Goal: Information Seeking & Learning: Learn about a topic

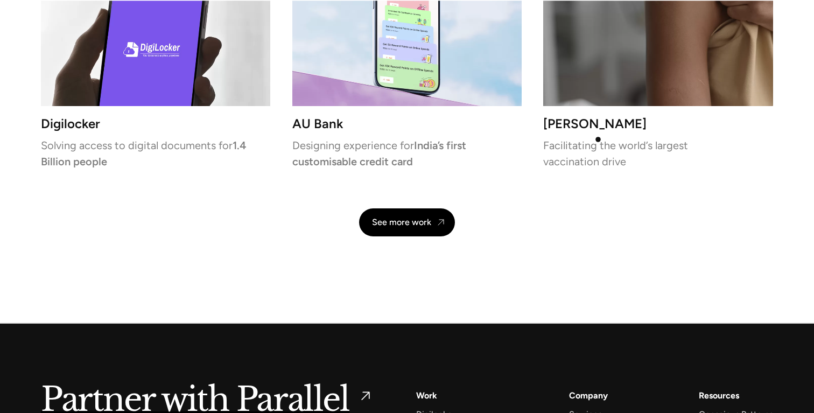
scroll to position [2602, 0]
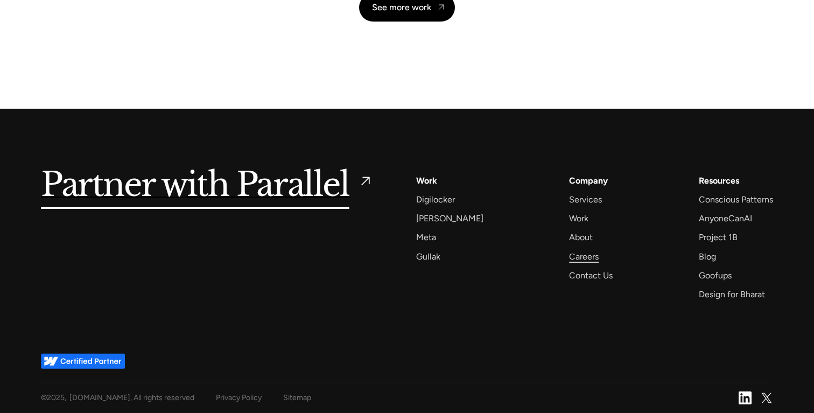
click at [573, 252] on div "Careers" at bounding box center [584, 256] width 30 height 15
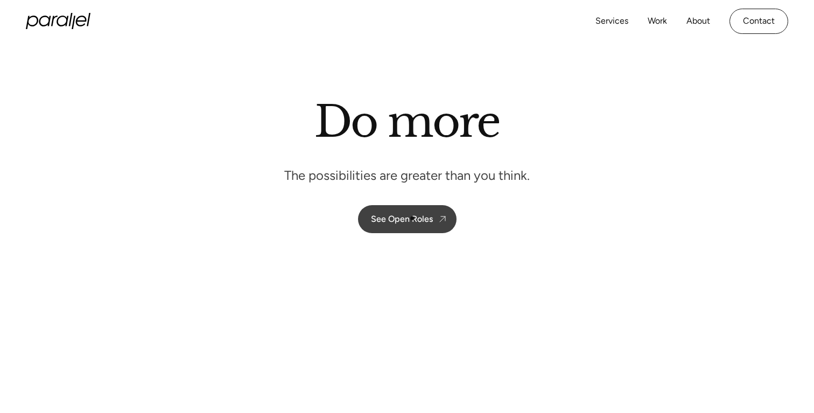
click at [411, 219] on div "See Open Roles" at bounding box center [402, 219] width 62 height 10
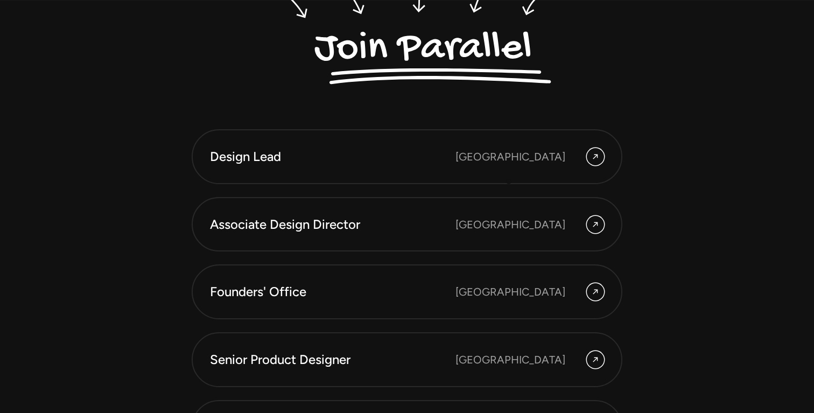
scroll to position [2885, 0]
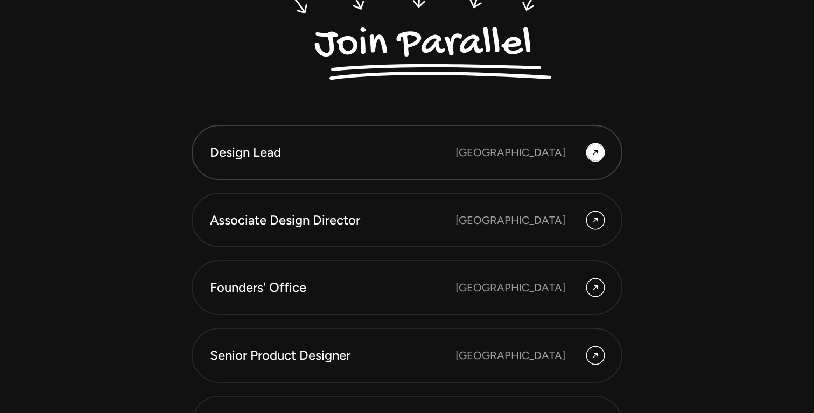
click at [599, 153] on icon at bounding box center [595, 152] width 9 height 13
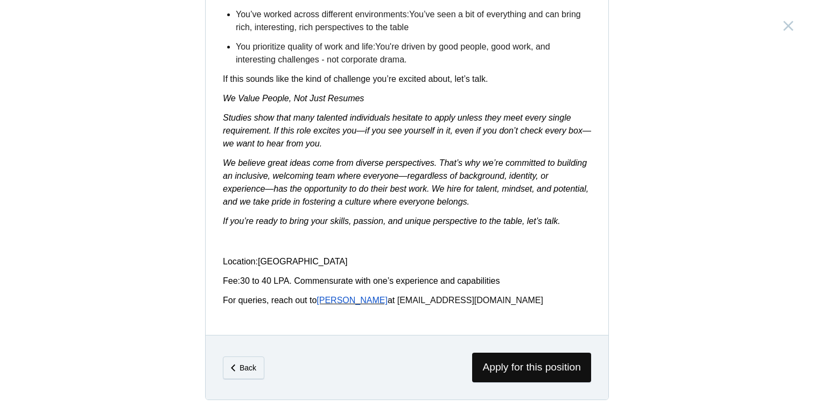
scroll to position [1735, 0]
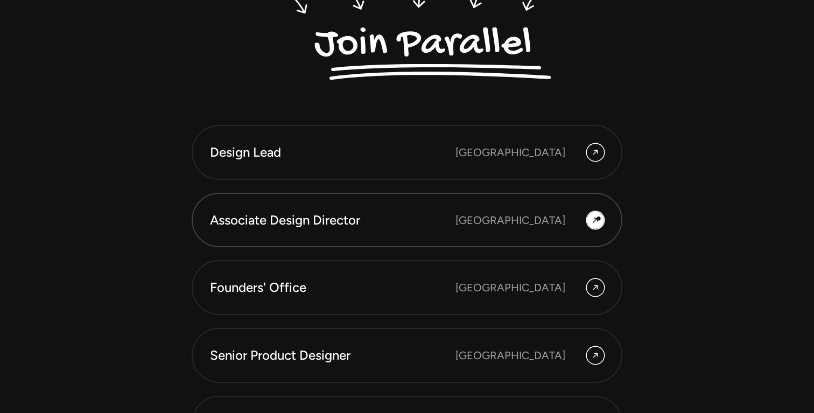
click at [596, 218] on icon at bounding box center [595, 220] width 5 height 5
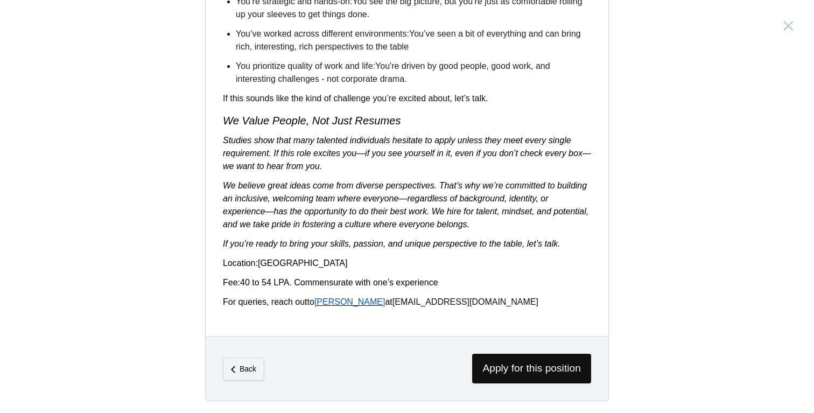
scroll to position [1806, 0]
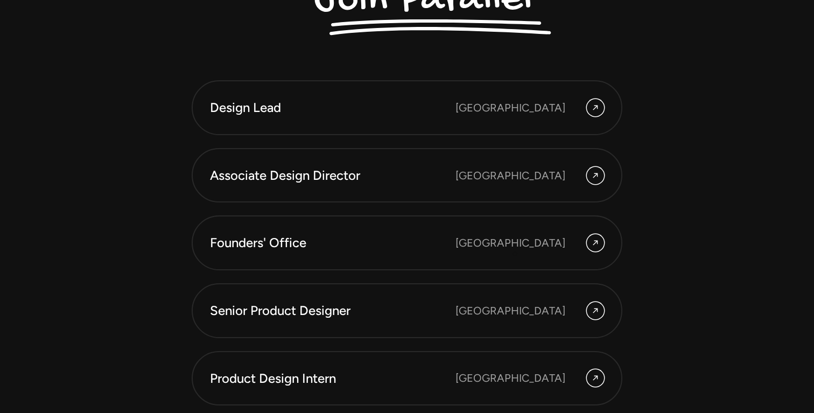
scroll to position [2931, 0]
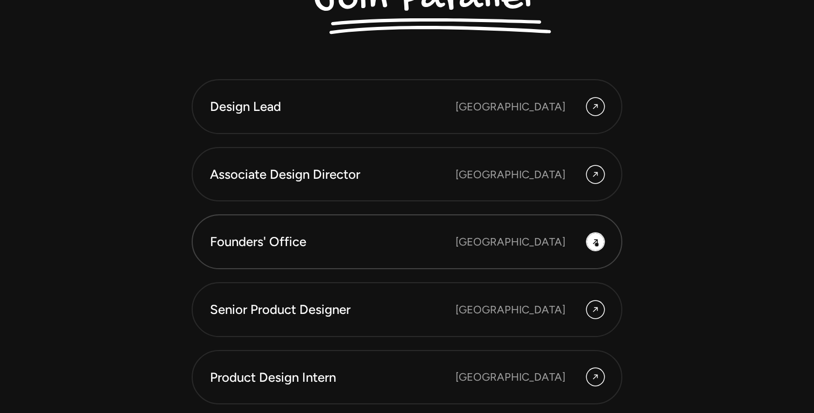
click at [596, 243] on icon at bounding box center [595, 241] width 9 height 13
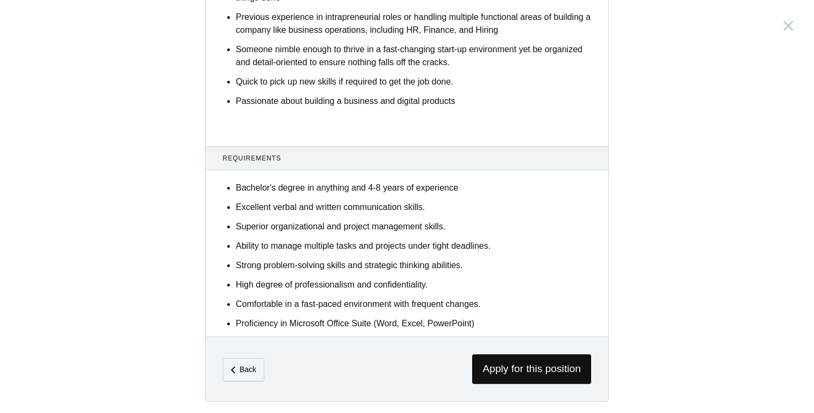
scroll to position [618, 0]
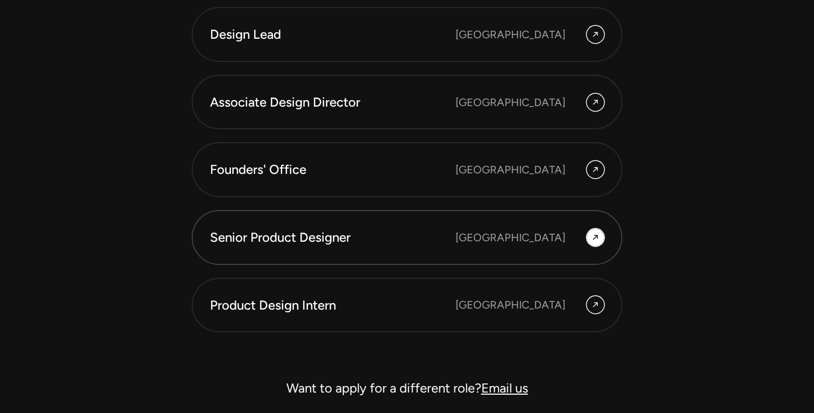
scroll to position [3004, 0]
click at [589, 238] on div at bounding box center [595, 236] width 17 height 17
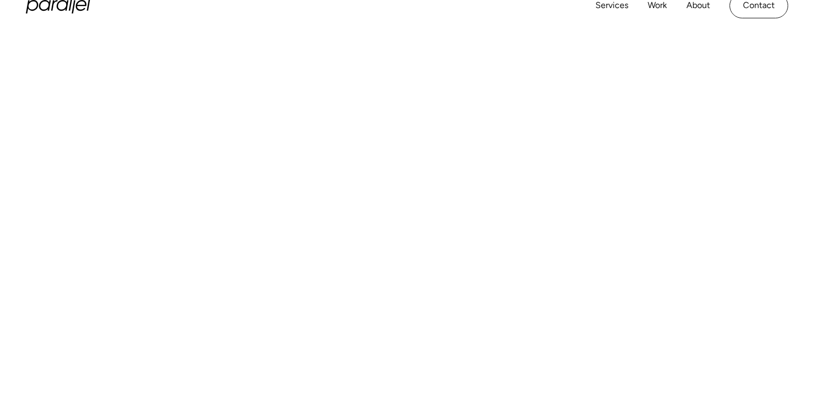
scroll to position [348, 0]
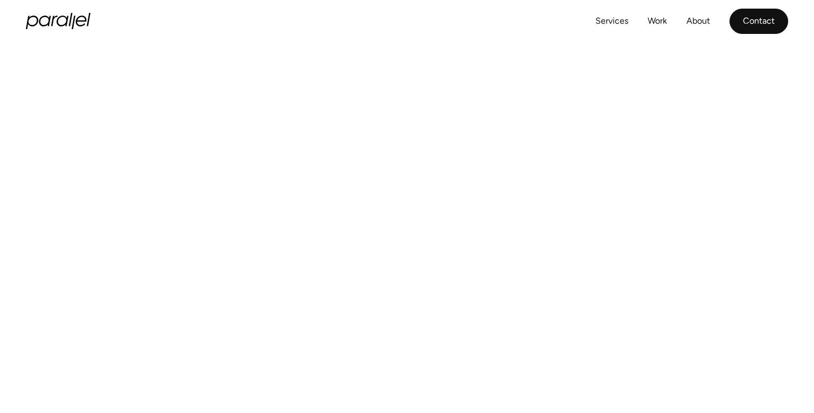
click at [748, 24] on link "Contact" at bounding box center [759, 21] width 59 height 25
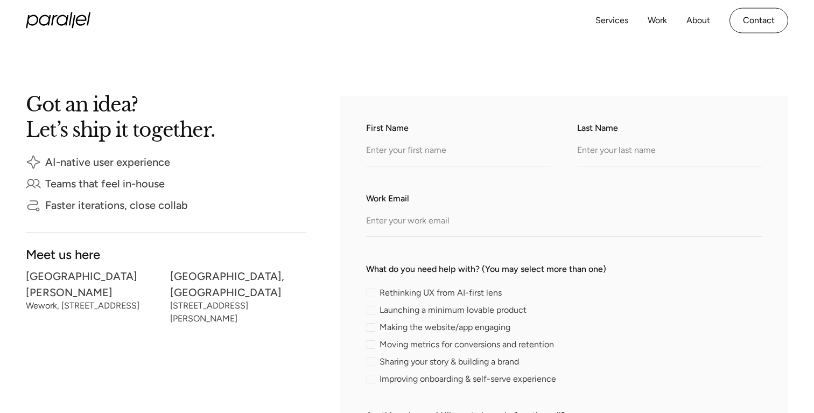
scroll to position [280, 0]
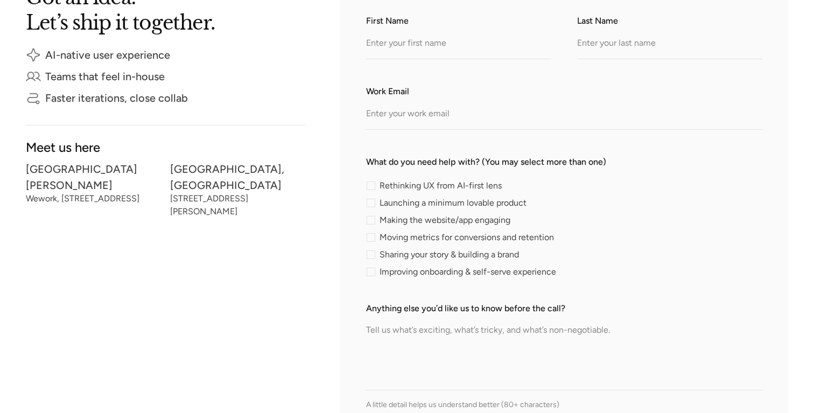
drag, startPoint x: 258, startPoint y: 194, endPoint x: 179, endPoint y: 177, distance: 80.5
click at [179, 196] on div "[STREET_ADDRESS][PERSON_NAME]" at bounding box center [238, 205] width 136 height 19
drag, startPoint x: 171, startPoint y: 181, endPoint x: 257, endPoint y: 196, distance: 88.0
click at [257, 196] on div "[STREET_ADDRESS][PERSON_NAME]" at bounding box center [238, 205] width 136 height 19
drag, startPoint x: 257, startPoint y: 196, endPoint x: 156, endPoint y: 173, distance: 104.3
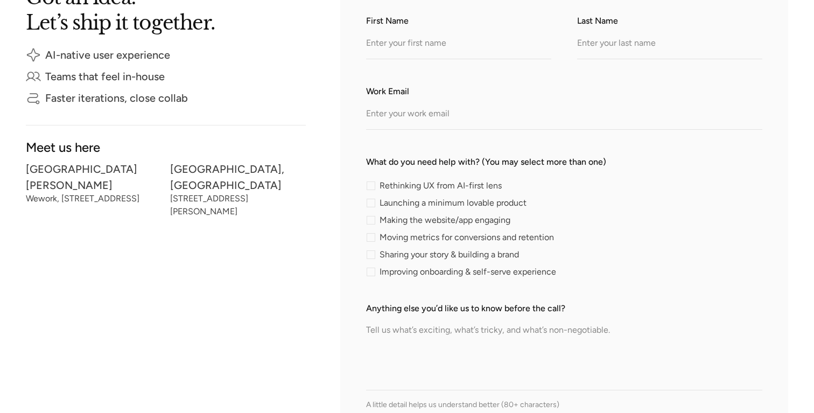
click at [156, 173] on div "[GEOGRAPHIC_DATA][PERSON_NAME] Wework, [STREET_ADDRESS][PERSON_NAME]" at bounding box center [166, 192] width 280 height 55
